Goal: Information Seeking & Learning: Find specific fact

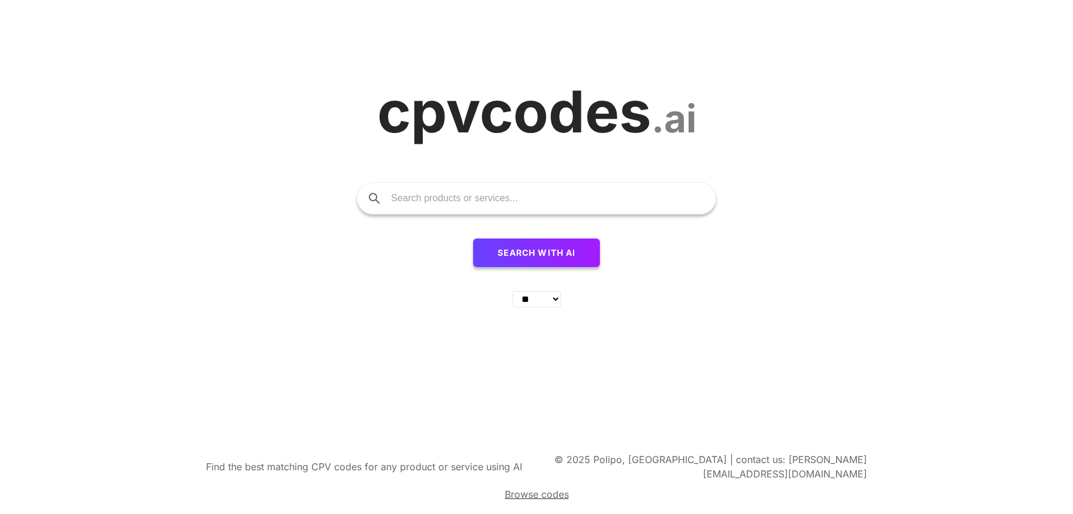
select select "**"
click at [514, 207] on input "text" at bounding box center [547, 198] width 313 height 31
type input "prestations sport"
click at [473, 238] on button "Search with AI" at bounding box center [537, 252] width 128 height 29
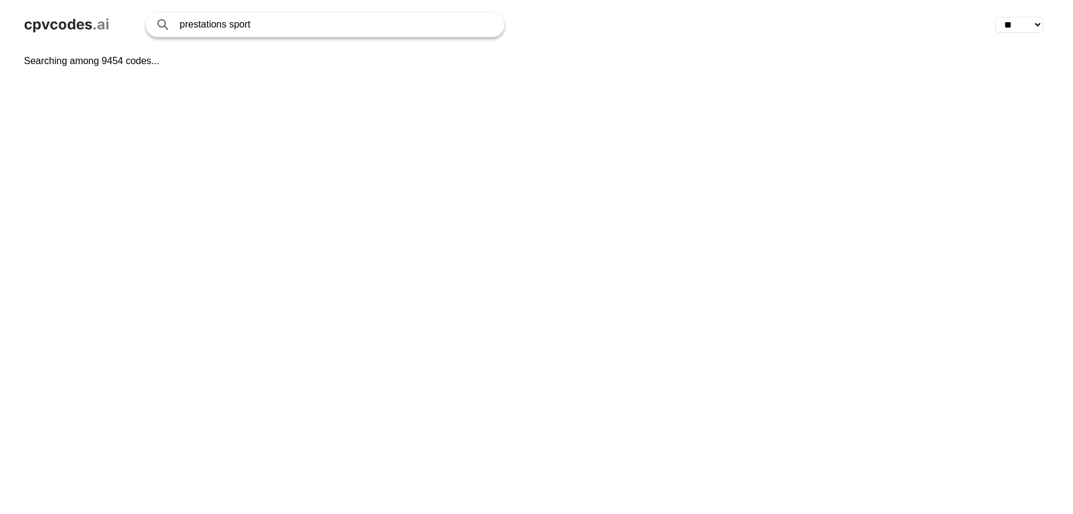
select select "**"
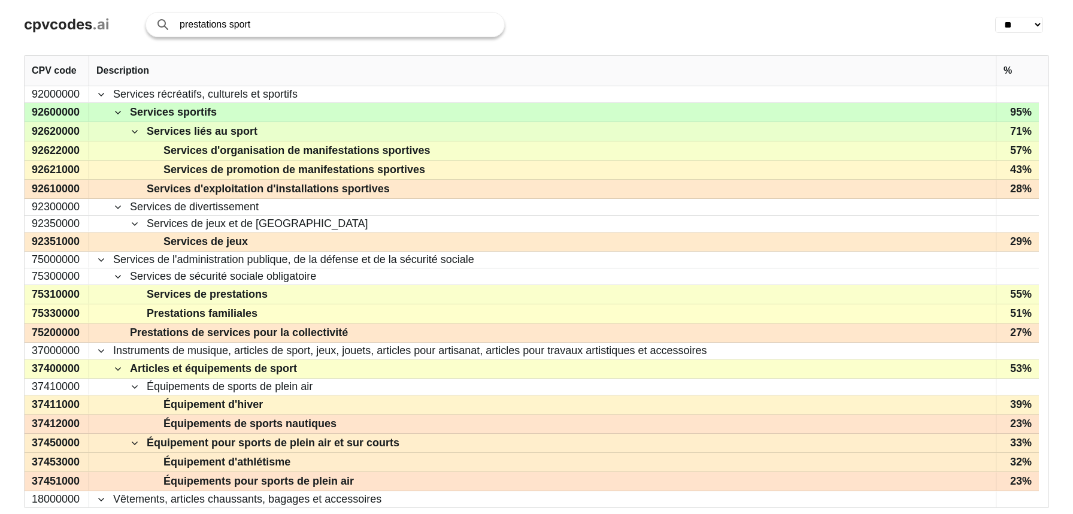
drag, startPoint x: 256, startPoint y: 23, endPoint x: 178, endPoint y: 28, distance: 78.0
click at [180, 28] on input "prestations sport" at bounding box center [336, 25] width 313 height 24
type input "base nautique"
click button "Search with AI" at bounding box center [0, 0] width 0 height 0
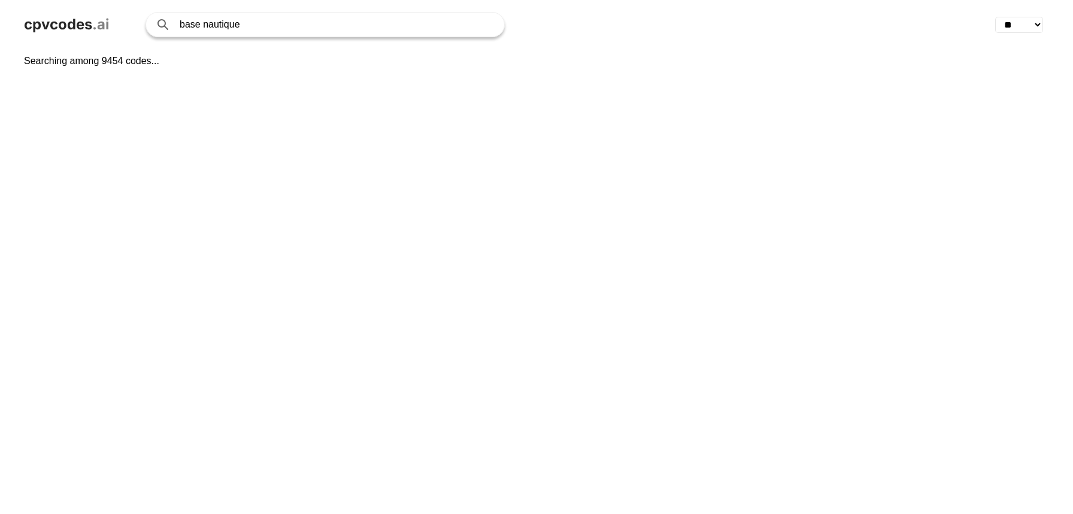
select select "**"
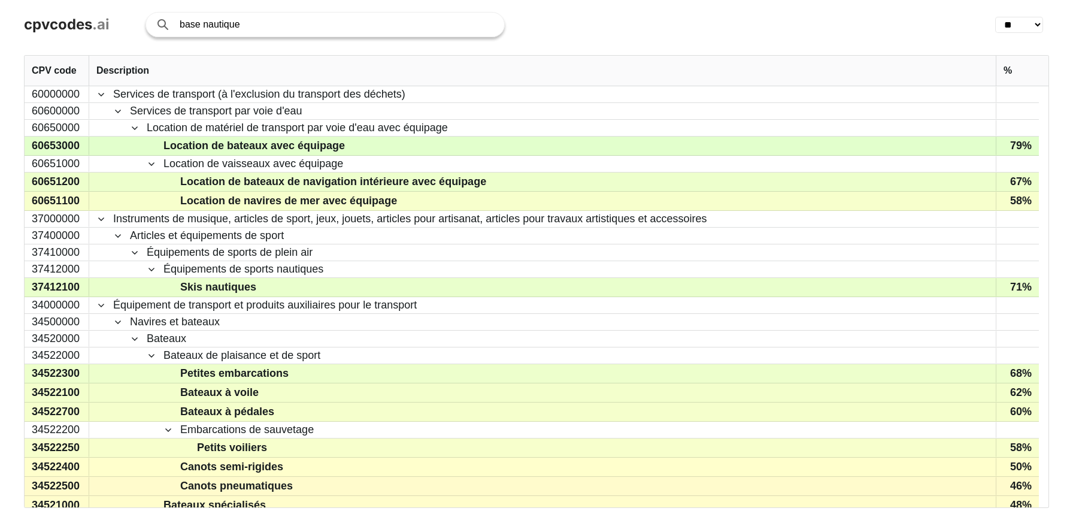
drag, startPoint x: 251, startPoint y: 29, endPoint x: 180, endPoint y: 29, distance: 71.2
click at [180, 29] on input "base nautique" at bounding box center [336, 25] width 313 height 24
type input "encadrement sport nautique"
click button "Search with AI" at bounding box center [0, 0] width 0 height 0
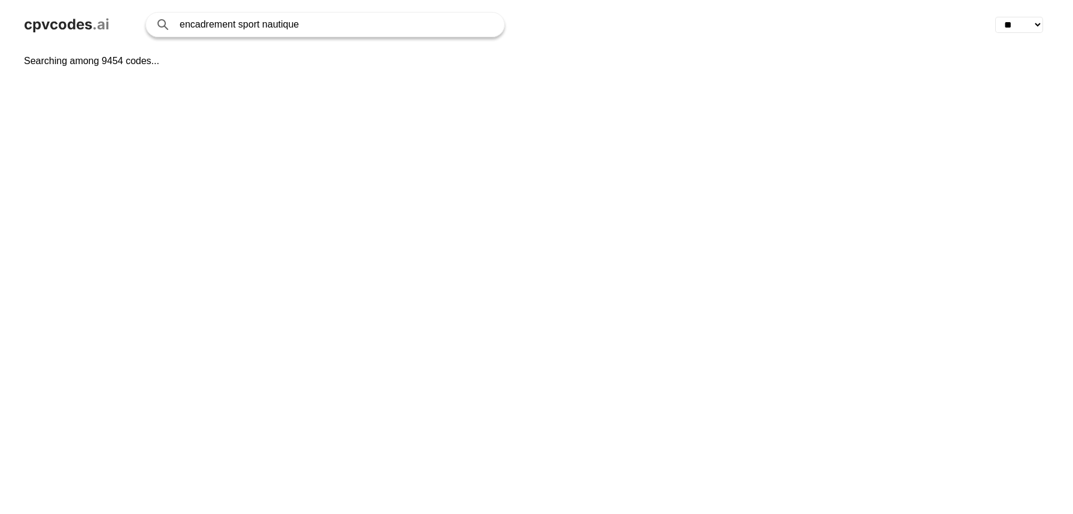
select select "**"
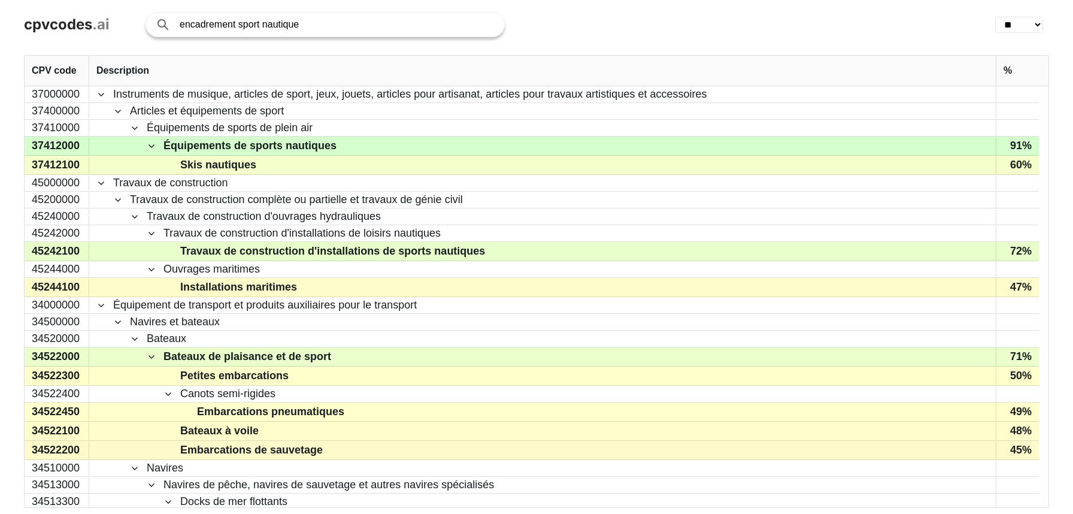
drag, startPoint x: 303, startPoint y: 23, endPoint x: 166, endPoint y: 27, distance: 137.1
click at [180, 27] on input "encadrement sport nautique" at bounding box center [336, 25] width 313 height 24
type input "infrastructure sportive"
click button "Search with AI" at bounding box center [0, 0] width 0 height 0
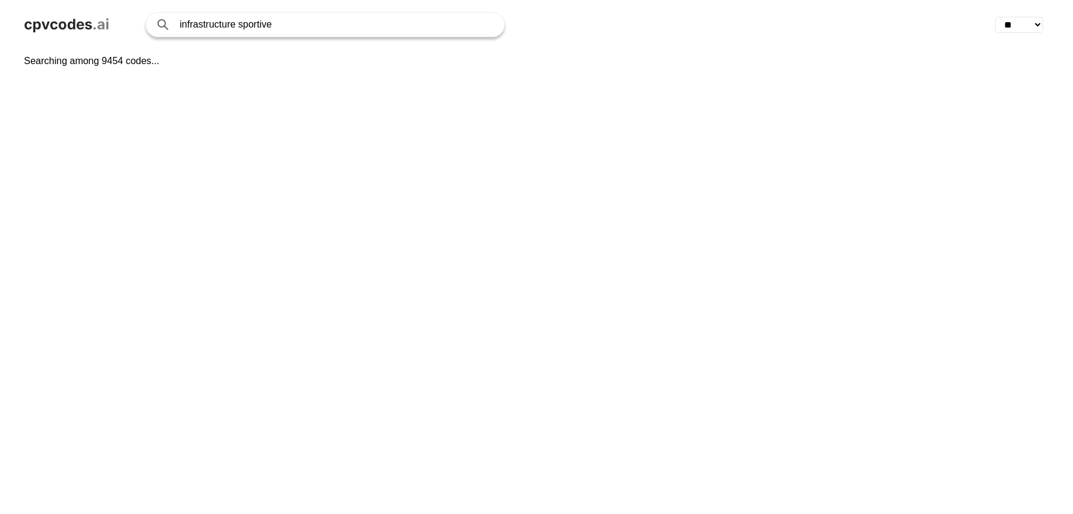
select select "**"
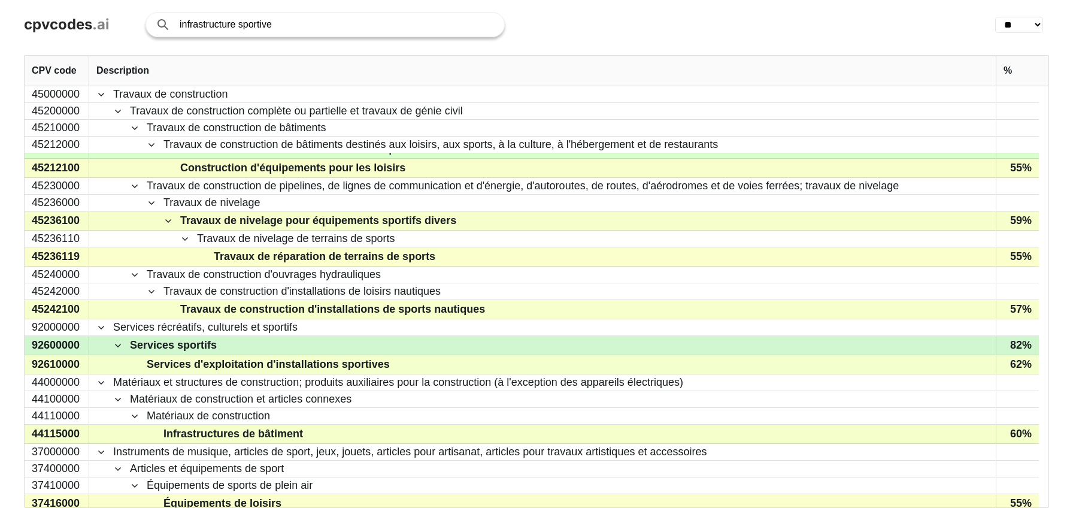
scroll to position [173, 0]
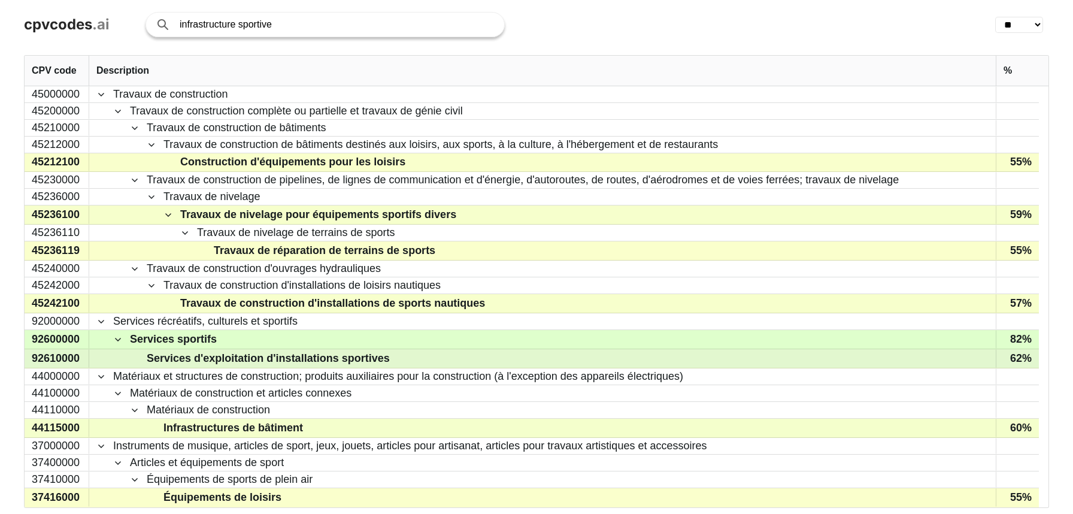
click at [48, 359] on div "92610000" at bounding box center [57, 358] width 65 height 19
drag, startPoint x: 32, startPoint y: 358, endPoint x: 63, endPoint y: 360, distance: 31.8
click at [63, 360] on div "92610000" at bounding box center [57, 358] width 65 height 19
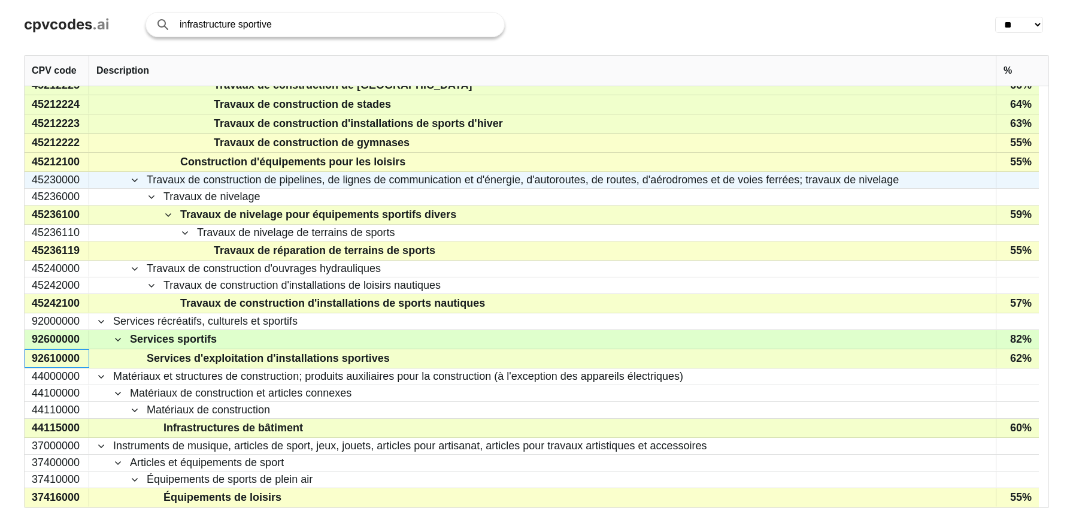
scroll to position [0, 0]
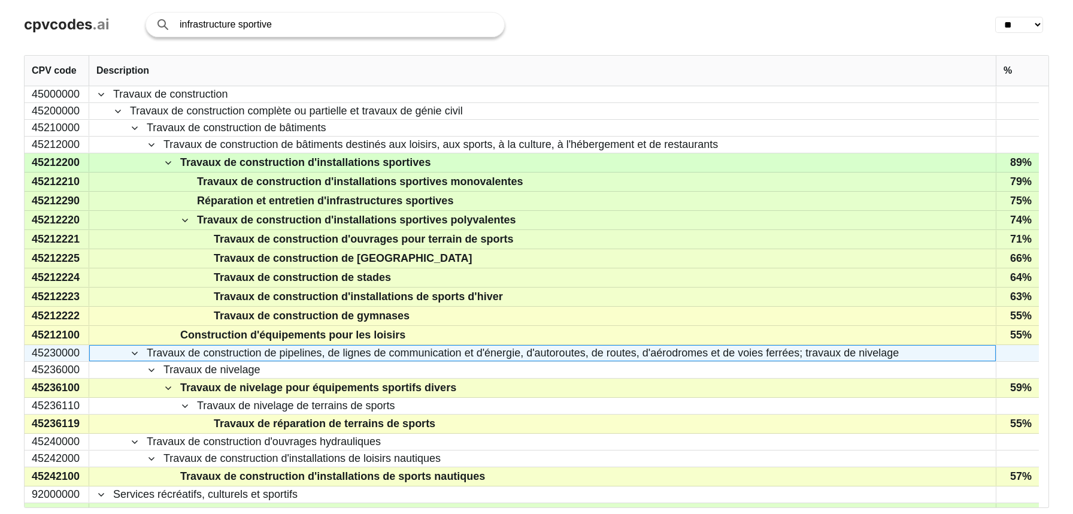
click at [148, 359] on span "Travaux de construction de pipelines, de lignes de communication et d'énergie, …" at bounding box center [523, 352] width 752 height 15
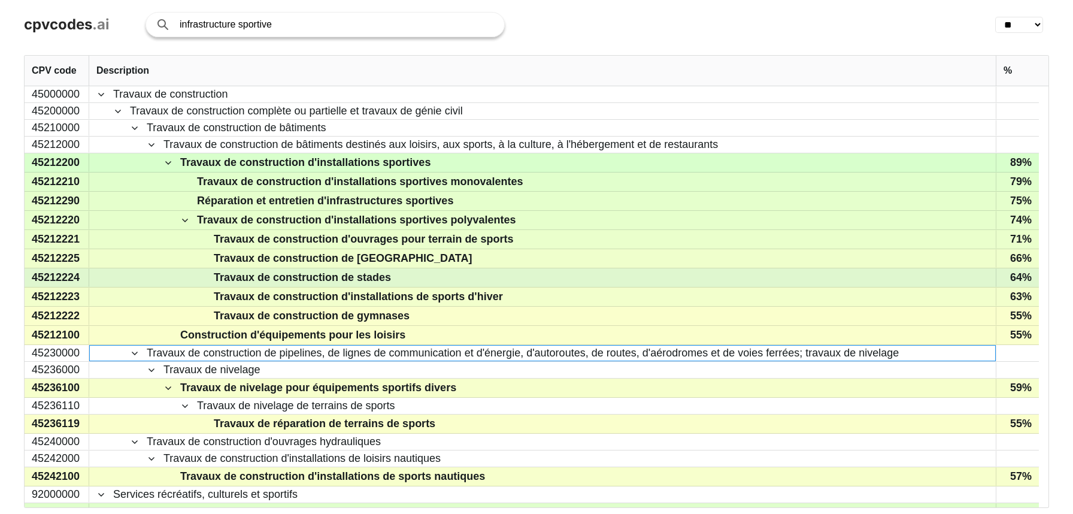
scroll to position [173, 0]
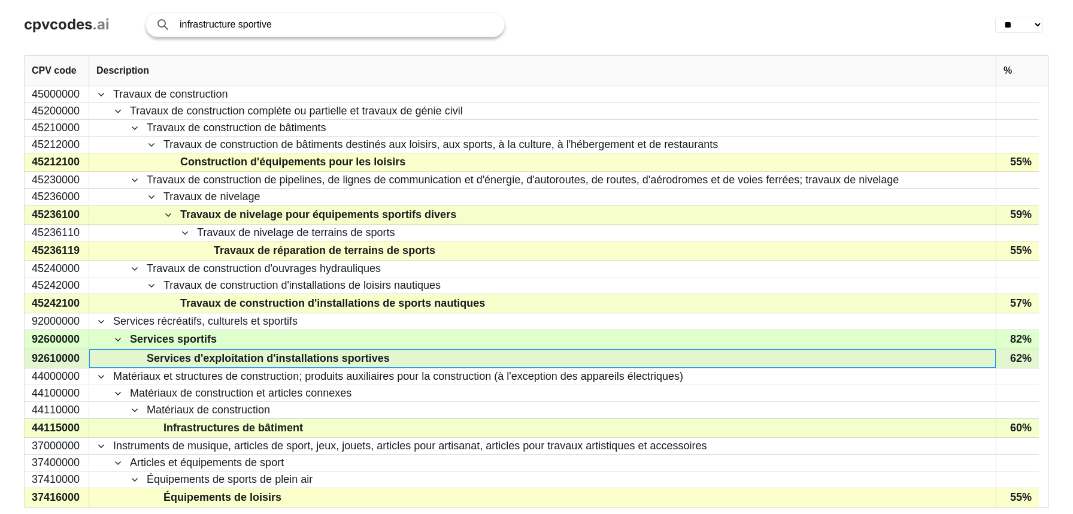
drag, startPoint x: 147, startPoint y: 357, endPoint x: 301, endPoint y: 364, distance: 153.4
click at [235, 358] on span "Services d'exploitation d'installations sportives" at bounding box center [268, 358] width 243 height 17
drag, startPoint x: 387, startPoint y: 360, endPoint x: 174, endPoint y: 358, distance: 213.7
click at [174, 358] on span "Services d'exploitation d'installations sportives" at bounding box center [550, 358] width 875 height 17
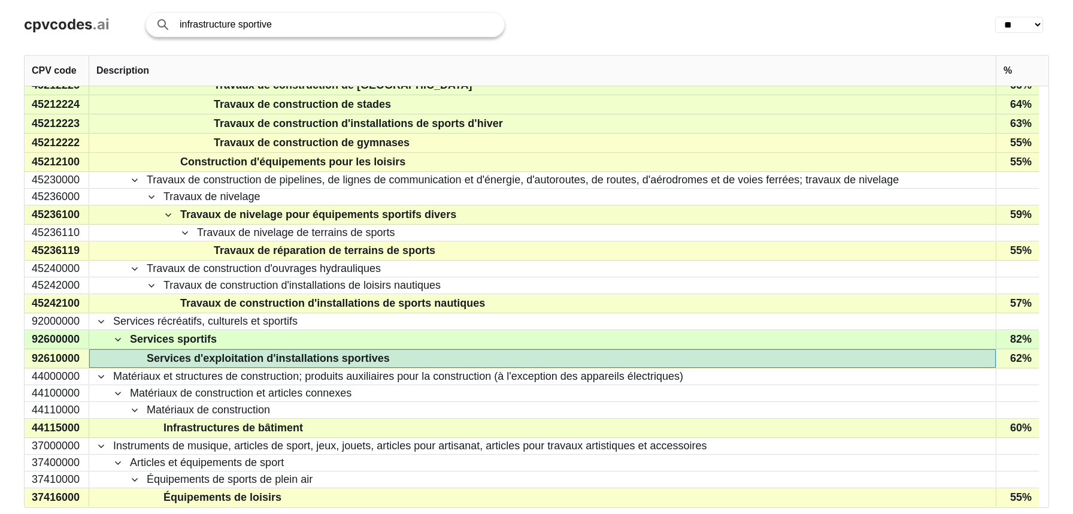
scroll to position [0, 0]
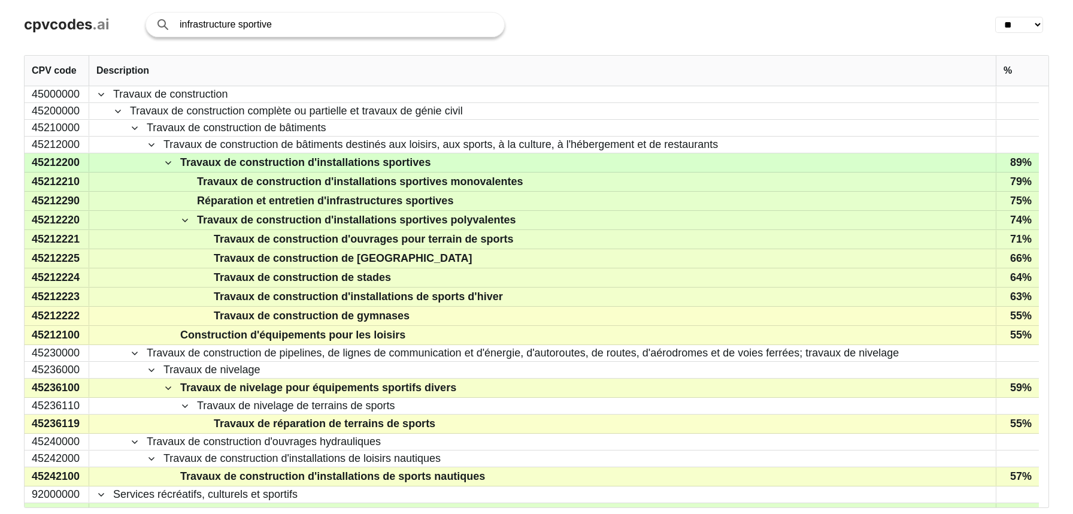
drag, startPoint x: 239, startPoint y: 23, endPoint x: 173, endPoint y: 27, distance: 66.5
click at [180, 27] on input "infrastructure sportive" at bounding box center [336, 25] width 313 height 24
type input "prestations sportive"
click button "Search with AI" at bounding box center [0, 0] width 0 height 0
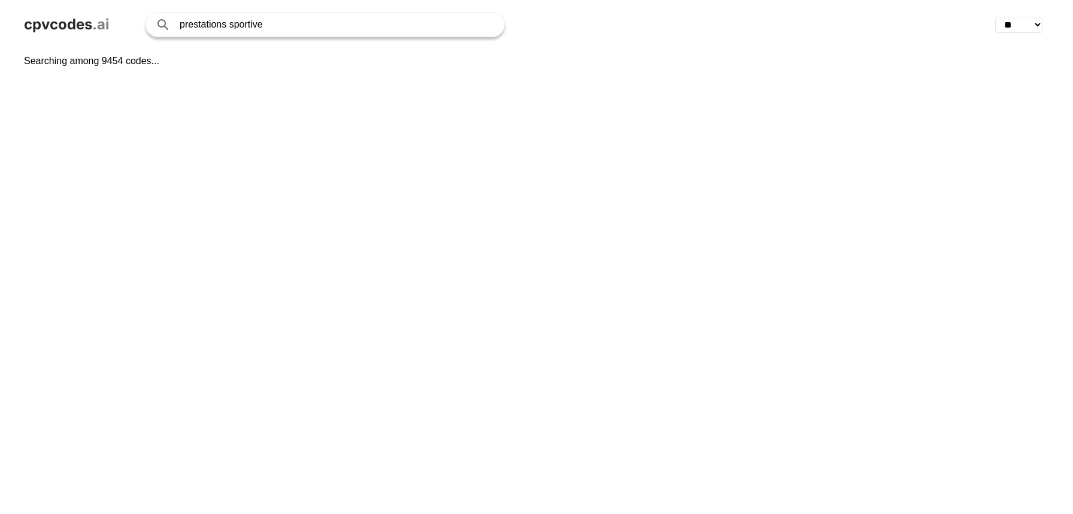
select select "**"
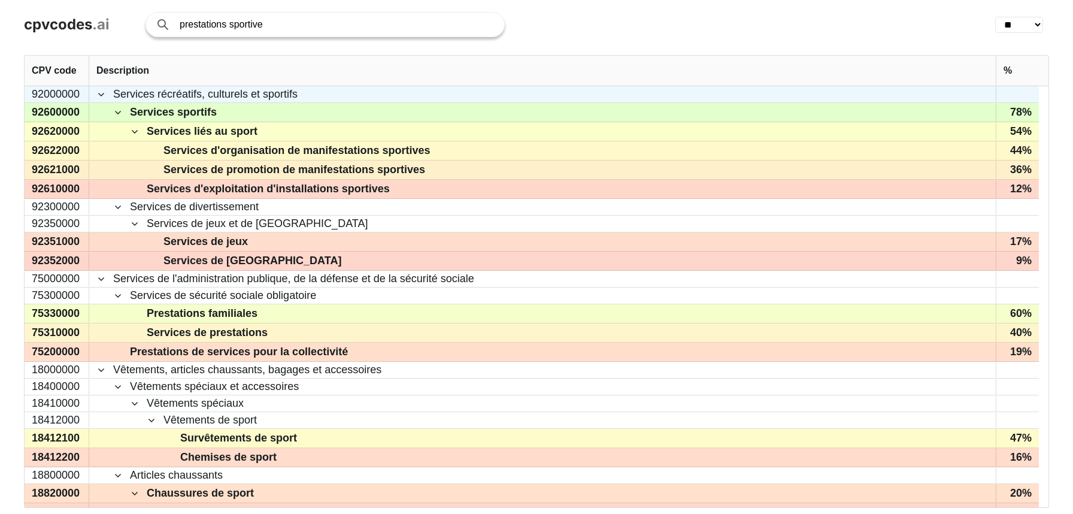
type input "prestations sportive"
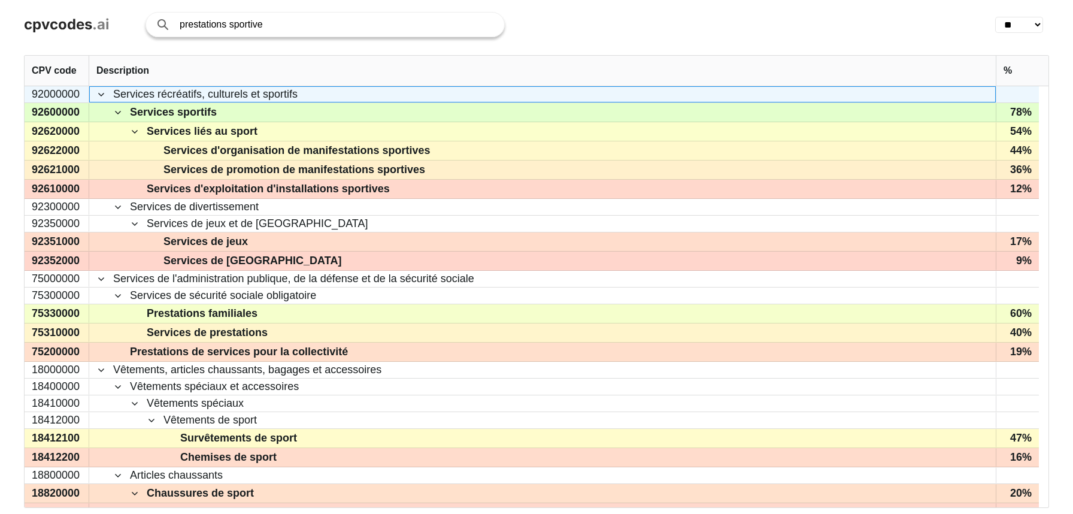
drag, startPoint x: 294, startPoint y: 94, endPoint x: 177, endPoint y: 94, distance: 116.7
click at [177, 94] on span "Services récréatifs, culturels et sportifs" at bounding box center [542, 94] width 892 height 15
